Goal: Task Accomplishment & Management: Use online tool/utility

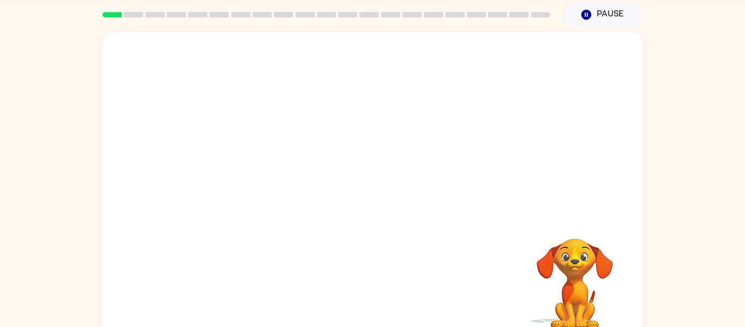
scroll to position [41, 0]
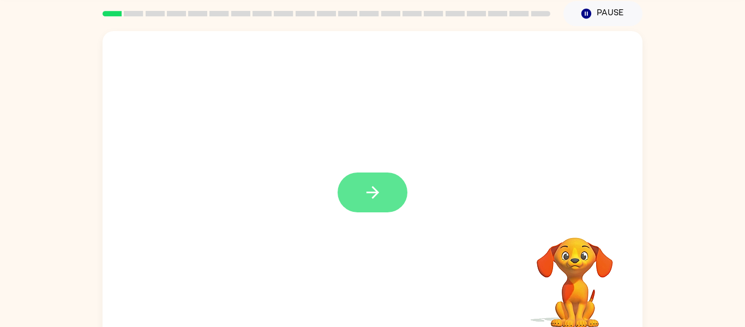
click at [377, 193] on icon "button" at bounding box center [372, 192] width 13 height 13
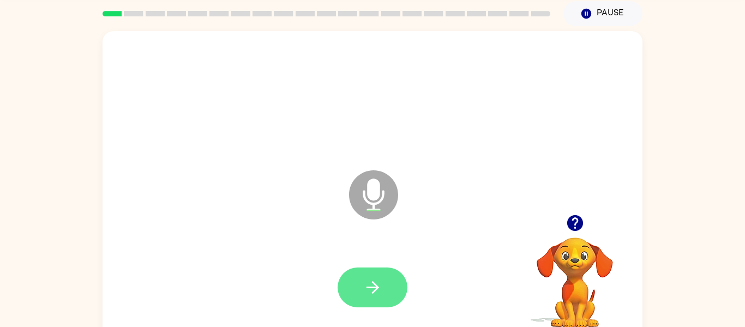
click at [380, 295] on icon "button" at bounding box center [372, 287] width 19 height 19
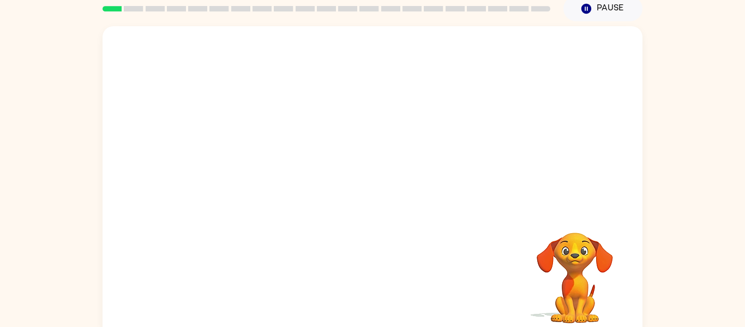
scroll to position [45, 0]
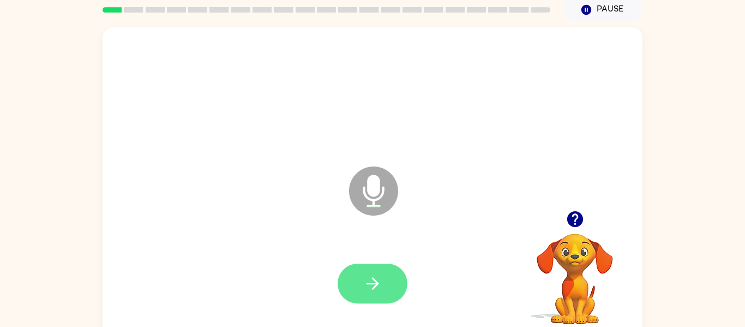
click at [374, 285] on icon "button" at bounding box center [372, 283] width 19 height 19
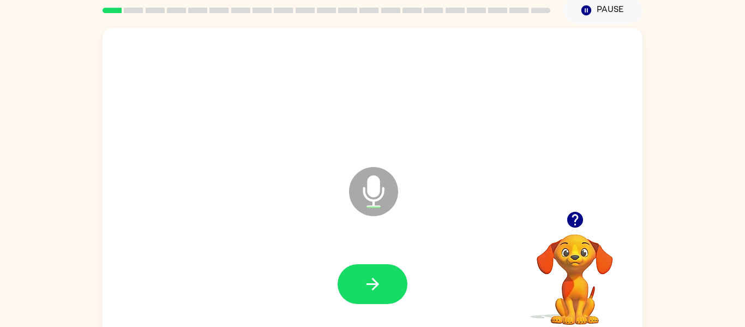
scroll to position [43, 0]
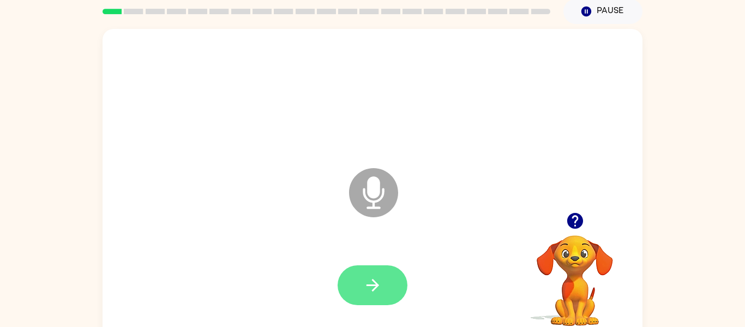
click at [388, 282] on button "button" at bounding box center [373, 285] width 70 height 40
click at [572, 221] on icon "button" at bounding box center [575, 221] width 16 height 16
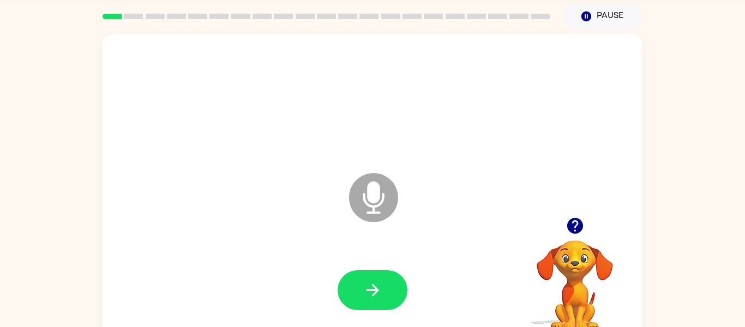
scroll to position [36, 0]
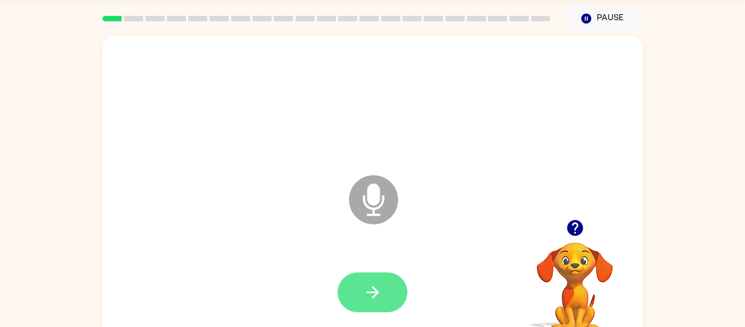
click at [374, 290] on icon "button" at bounding box center [372, 292] width 19 height 19
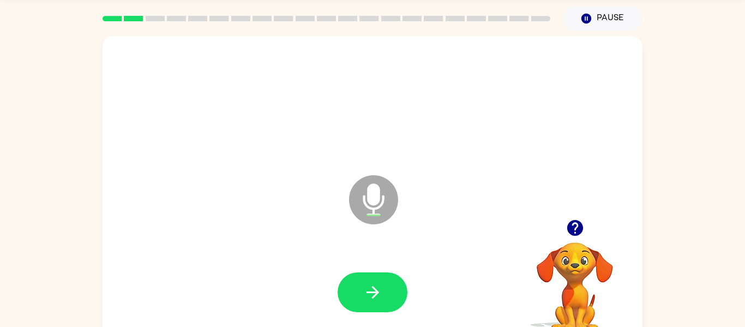
scroll to position [37, 0]
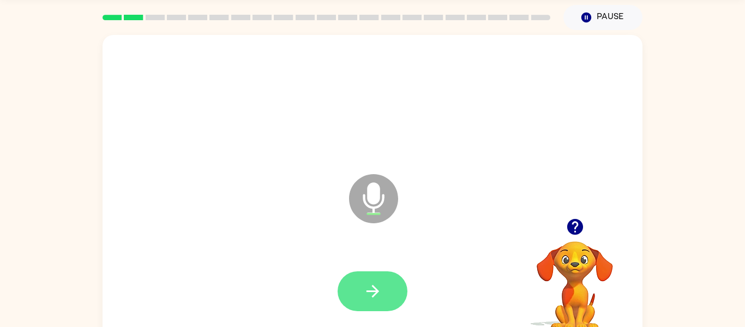
click at [379, 292] on icon "button" at bounding box center [372, 291] width 19 height 19
click at [398, 301] on button "button" at bounding box center [373, 291] width 70 height 40
click at [369, 289] on icon "button" at bounding box center [372, 291] width 19 height 19
click at [377, 303] on button "button" at bounding box center [373, 291] width 70 height 40
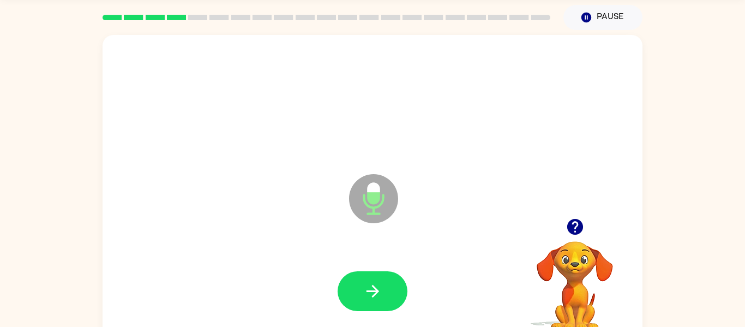
click at [377, 303] on button "button" at bounding box center [373, 291] width 70 height 40
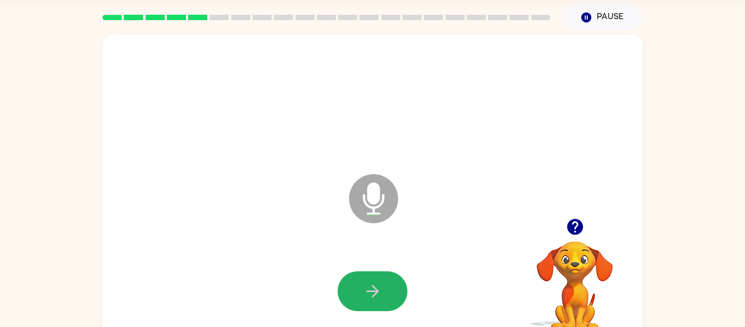
click at [377, 303] on button "button" at bounding box center [373, 291] width 70 height 40
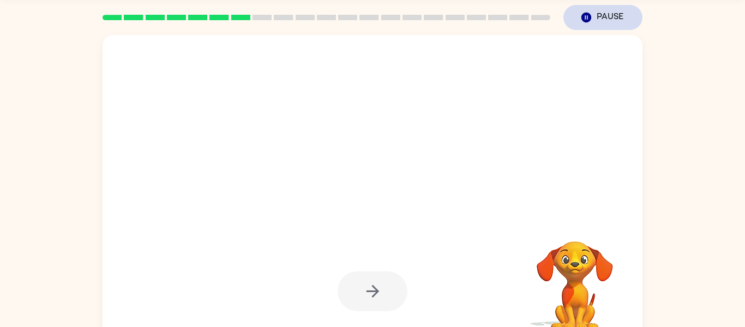
click at [597, 22] on button "Pause Pause" at bounding box center [603, 17] width 79 height 25
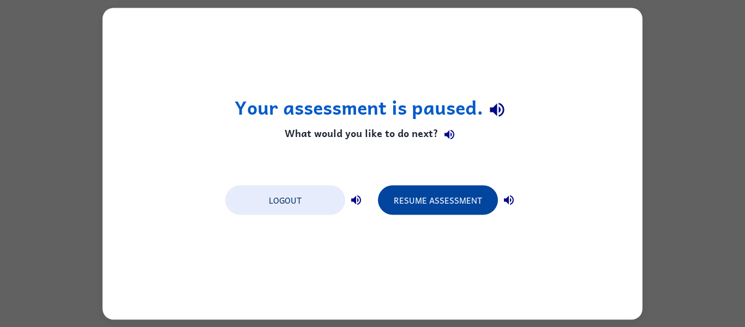
click at [457, 195] on button "Resume Assessment" at bounding box center [438, 199] width 120 height 29
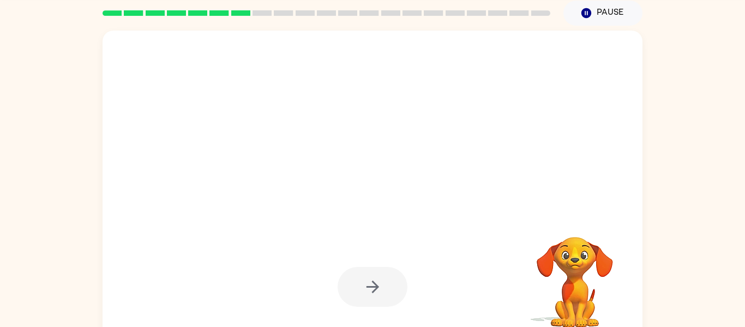
scroll to position [40, 0]
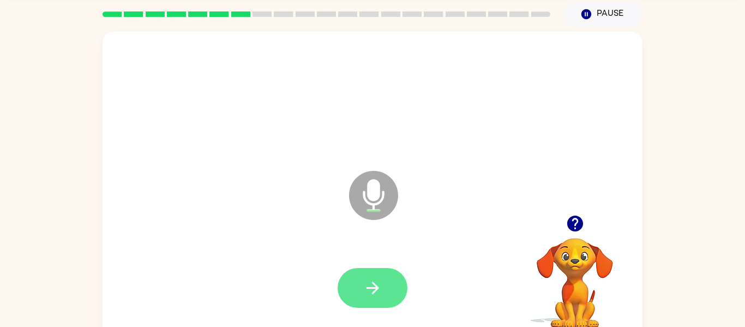
click at [368, 282] on icon "button" at bounding box center [372, 287] width 19 height 19
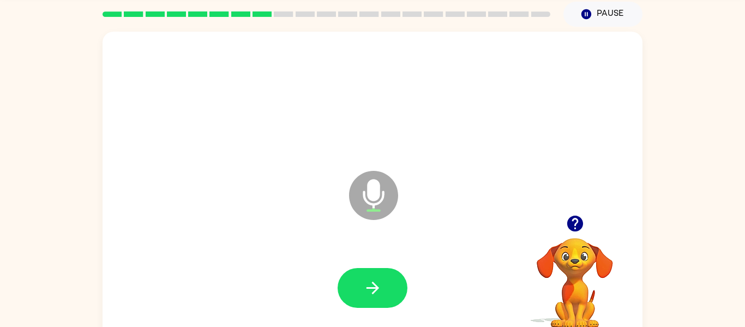
click at [368, 282] on icon "button" at bounding box center [372, 287] width 19 height 19
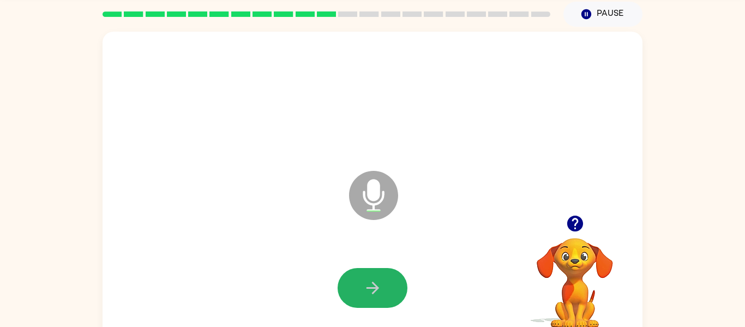
click at [368, 282] on icon "button" at bounding box center [372, 287] width 19 height 19
click at [576, 220] on icon "button" at bounding box center [575, 224] width 16 height 16
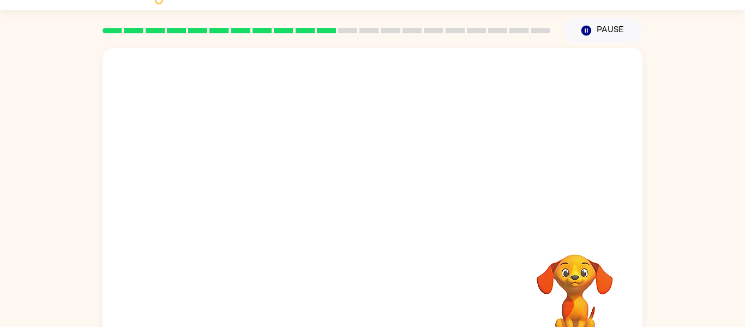
scroll to position [26, 0]
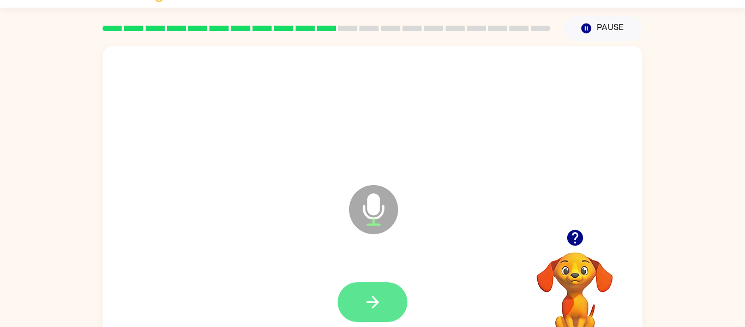
click at [359, 306] on button "button" at bounding box center [373, 302] width 70 height 40
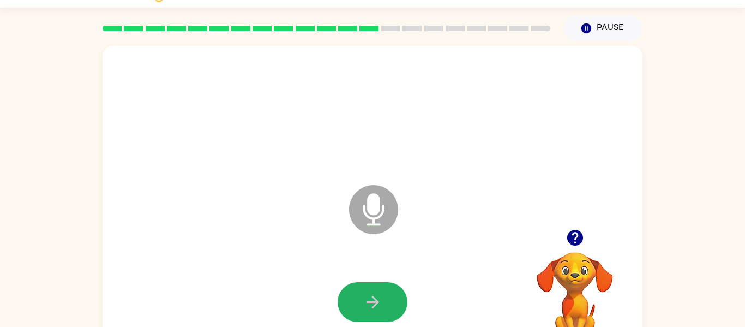
click at [359, 306] on button "button" at bounding box center [373, 302] width 70 height 40
click at [581, 238] on icon "button" at bounding box center [575, 238] width 16 height 16
click at [363, 288] on button "button" at bounding box center [373, 302] width 70 height 40
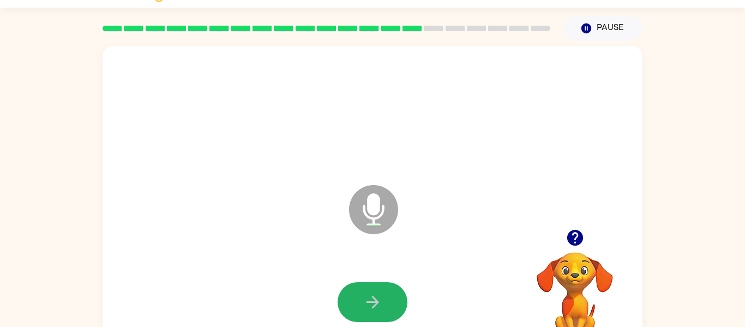
click at [363, 288] on button "button" at bounding box center [373, 302] width 70 height 40
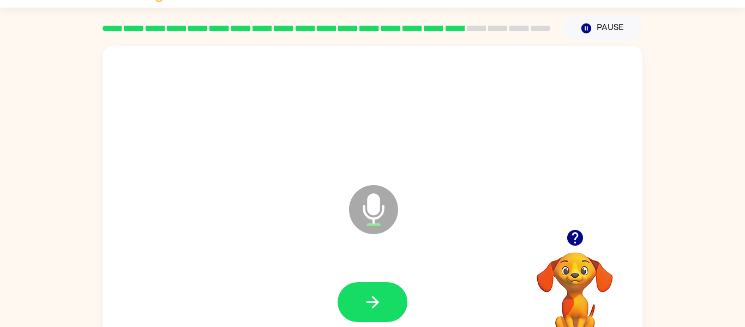
click at [363, 288] on button "button" at bounding box center [373, 302] width 70 height 40
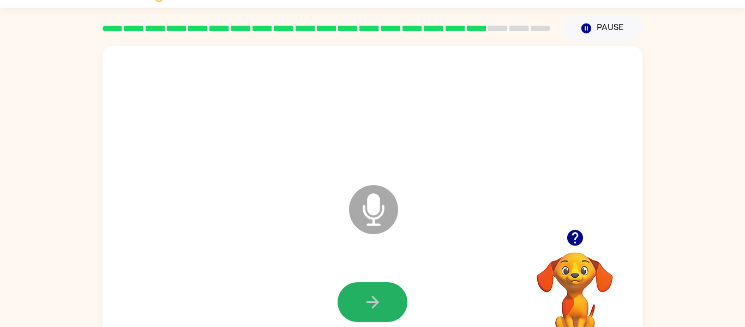
click at [363, 288] on button "button" at bounding box center [373, 302] width 70 height 40
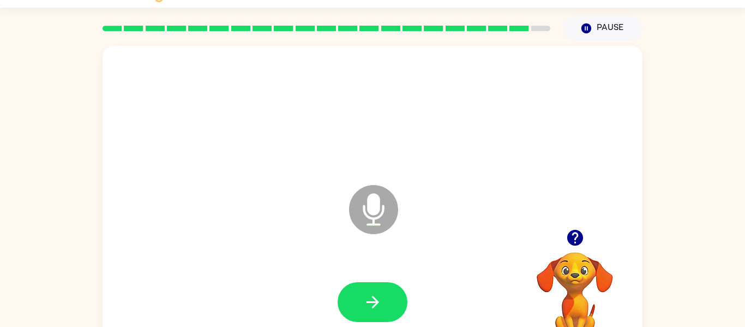
click at [363, 288] on button "button" at bounding box center [373, 302] width 70 height 40
